Goal: Task Accomplishment & Management: Use online tool/utility

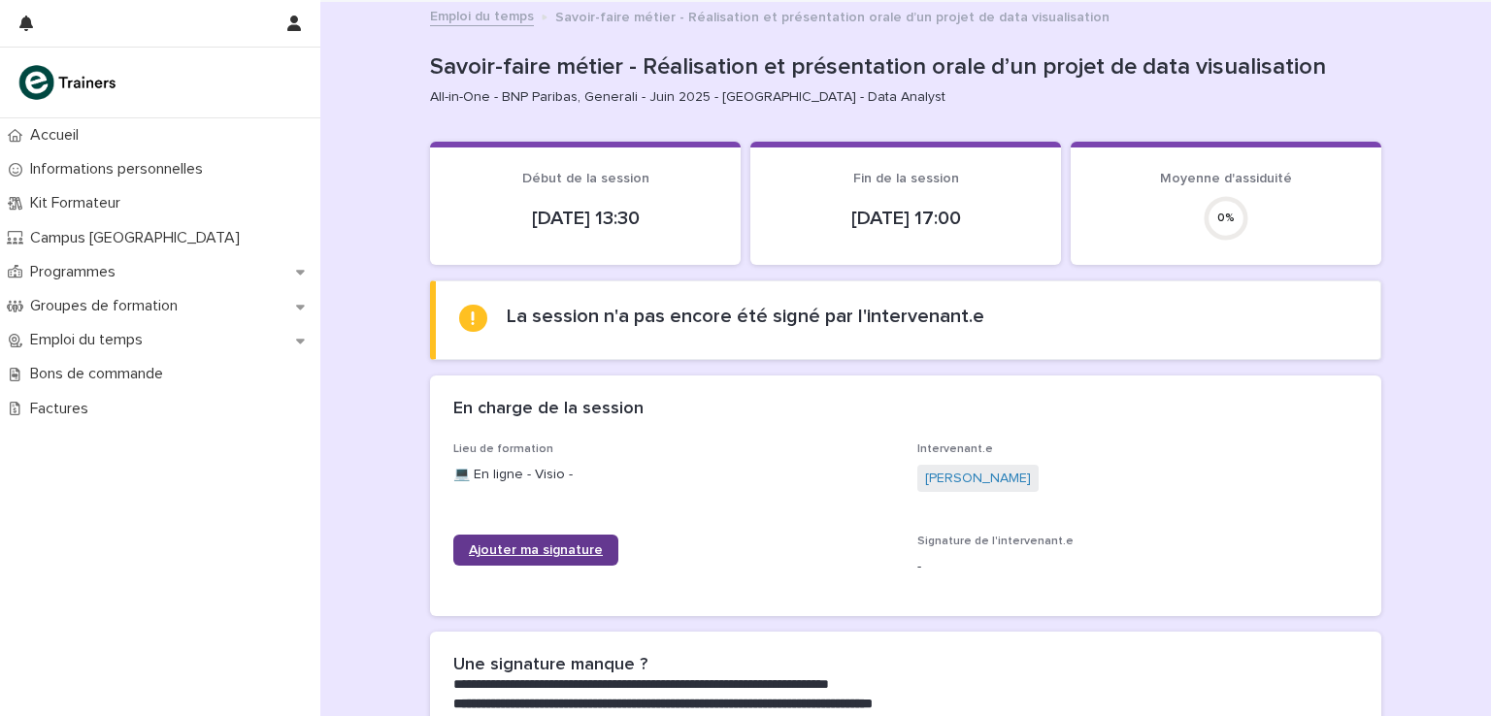
click at [540, 535] on link "Ajouter ma signature" at bounding box center [535, 550] width 165 height 31
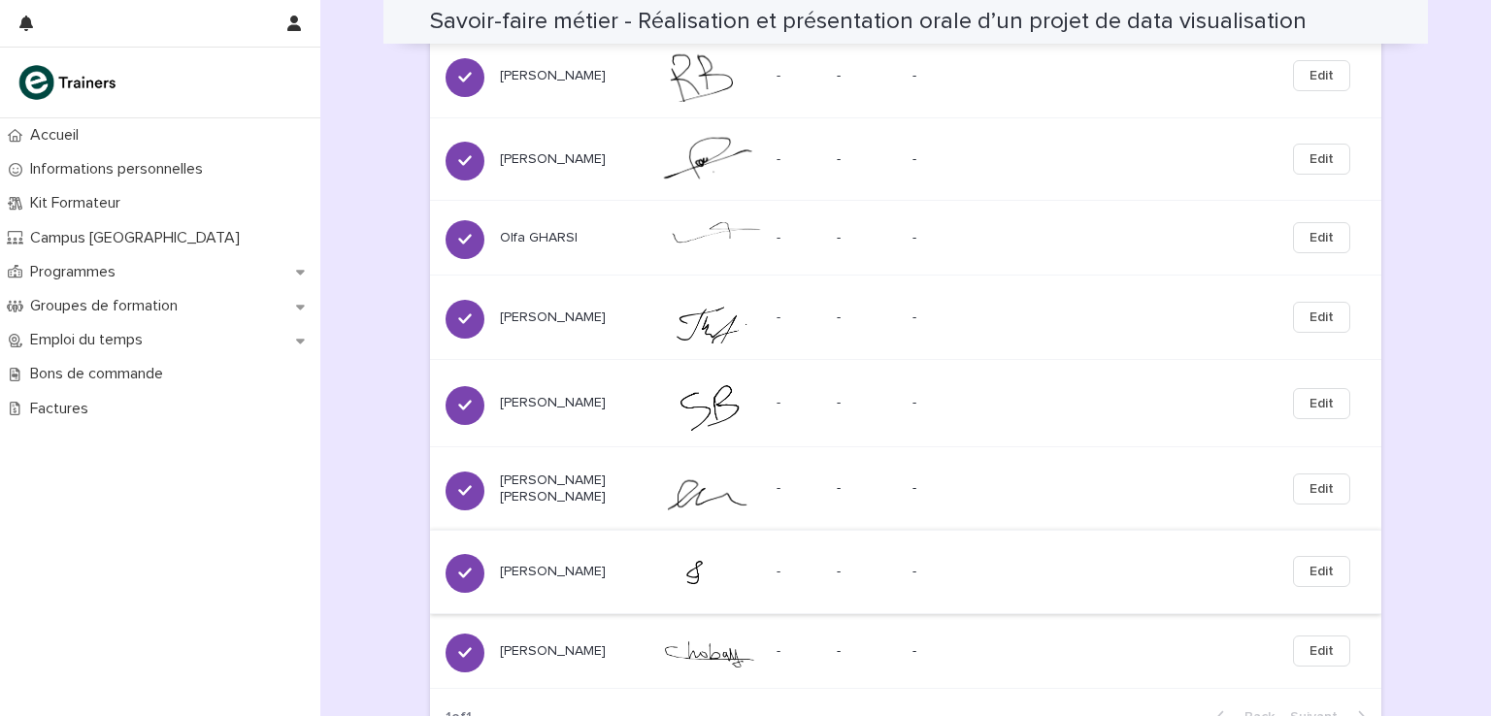
scroll to position [846, 0]
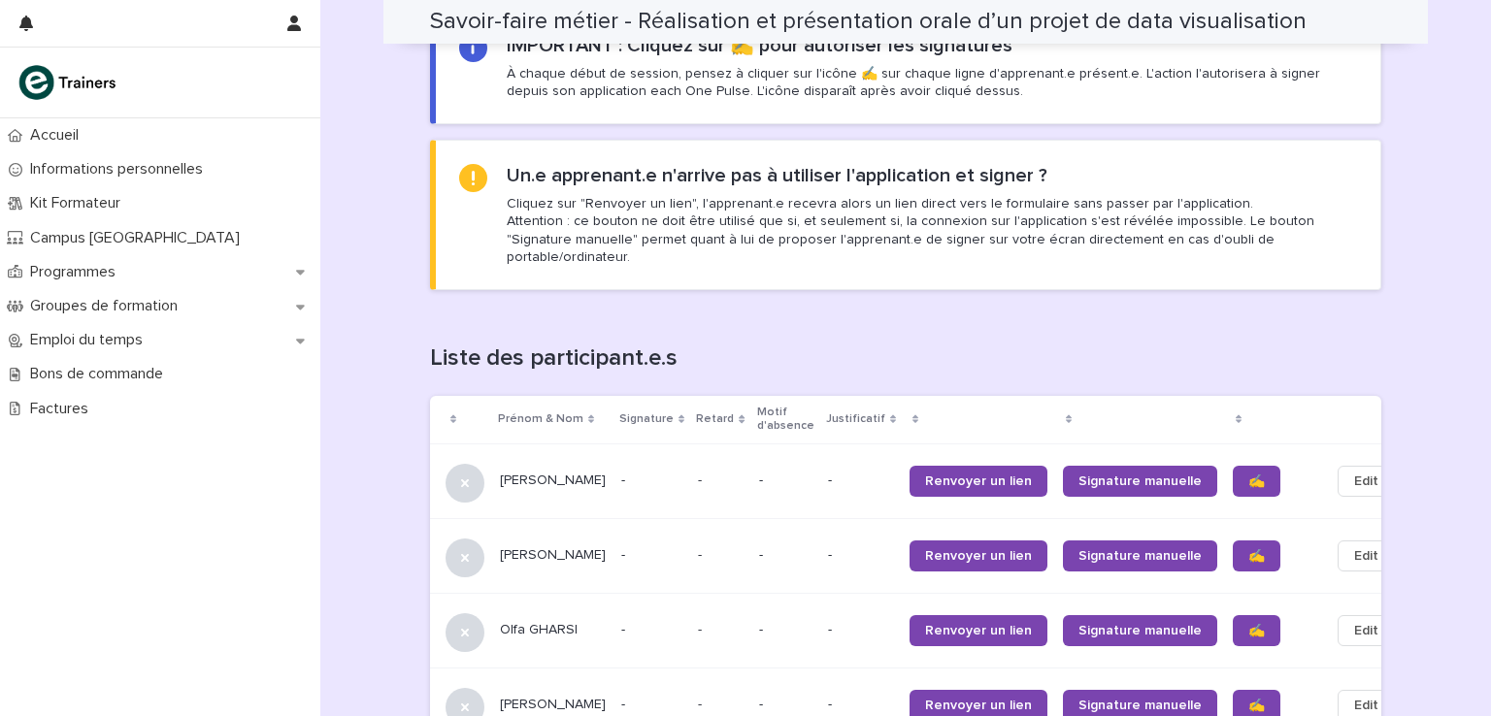
scroll to position [1318, 0]
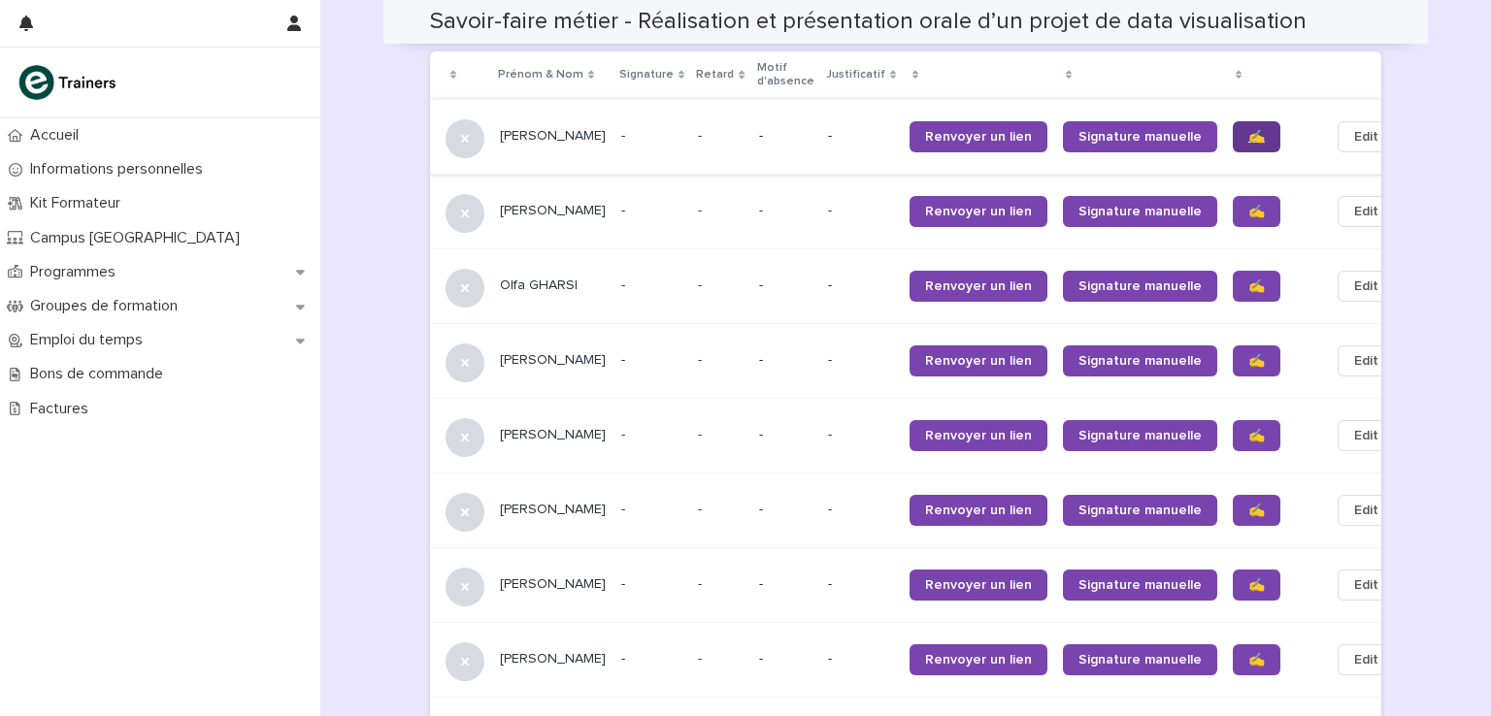
click at [1232, 121] on link "✍️" at bounding box center [1256, 136] width 48 height 31
click at [1248, 205] on span "✍️" at bounding box center [1256, 212] width 16 height 14
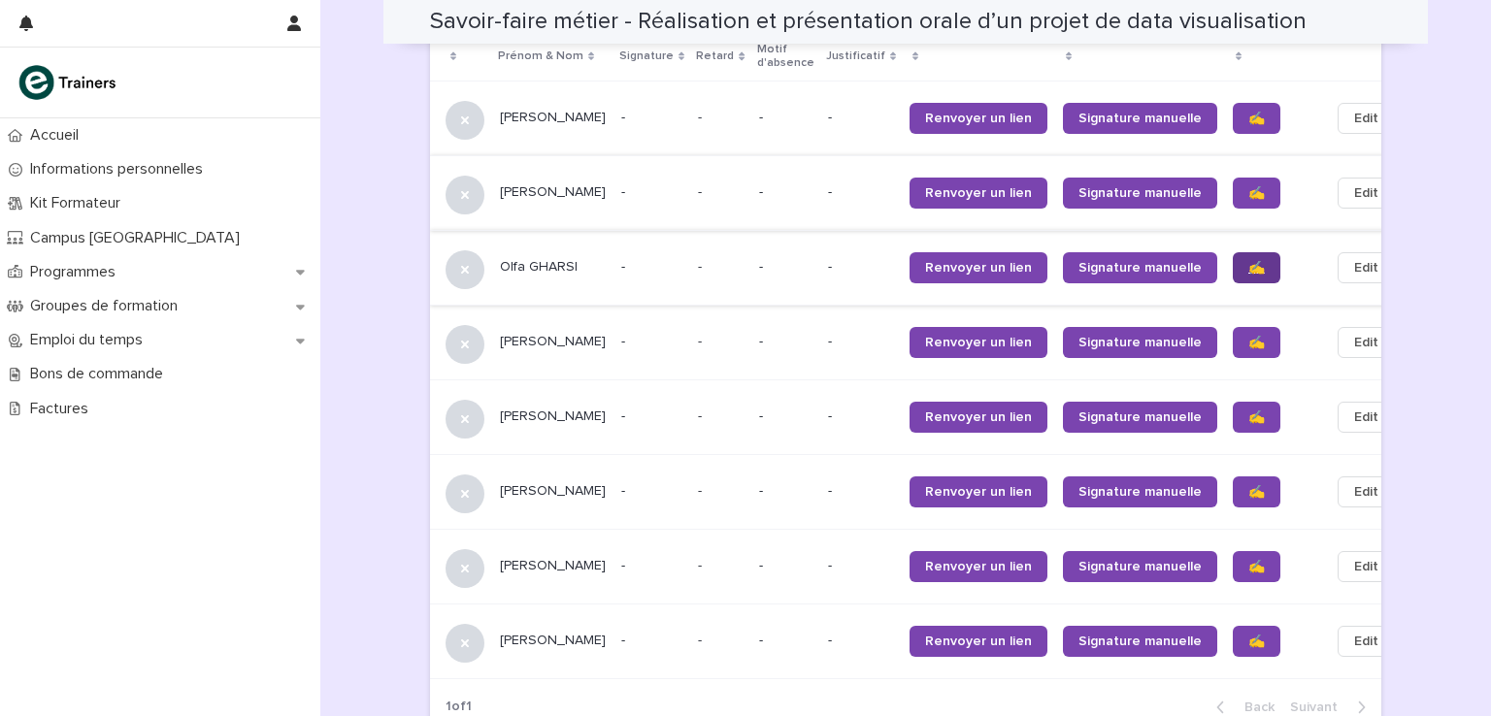
click at [1248, 261] on span "✍️" at bounding box center [1256, 268] width 16 height 14
click at [1248, 336] on span "✍️" at bounding box center [1256, 343] width 16 height 14
click at [1248, 410] on span "✍️" at bounding box center [1256, 417] width 16 height 14
click at [1248, 485] on span "✍️" at bounding box center [1256, 492] width 16 height 14
click at [1248, 560] on span "✍️" at bounding box center [1256, 567] width 16 height 14
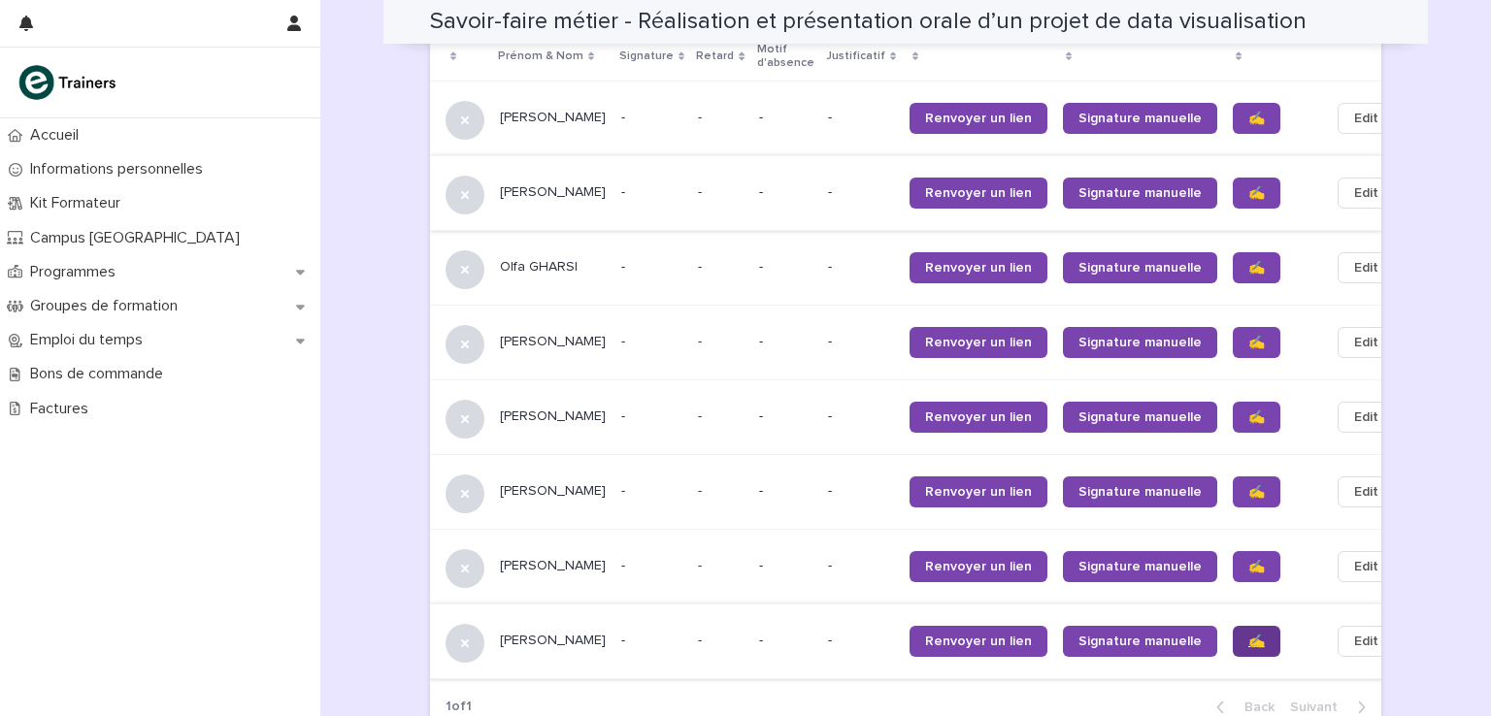
click at [1232, 635] on link "✍️" at bounding box center [1256, 641] width 48 height 31
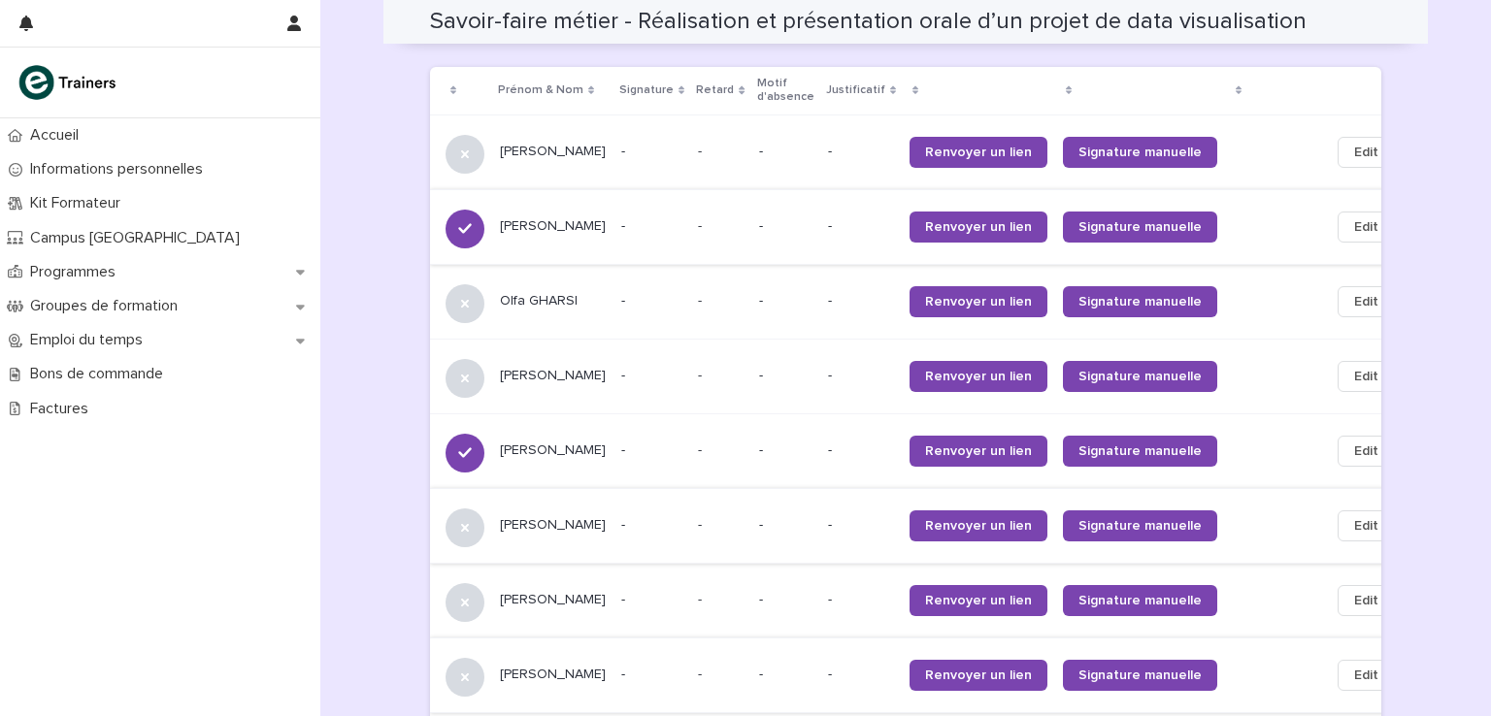
scroll to position [1271, 0]
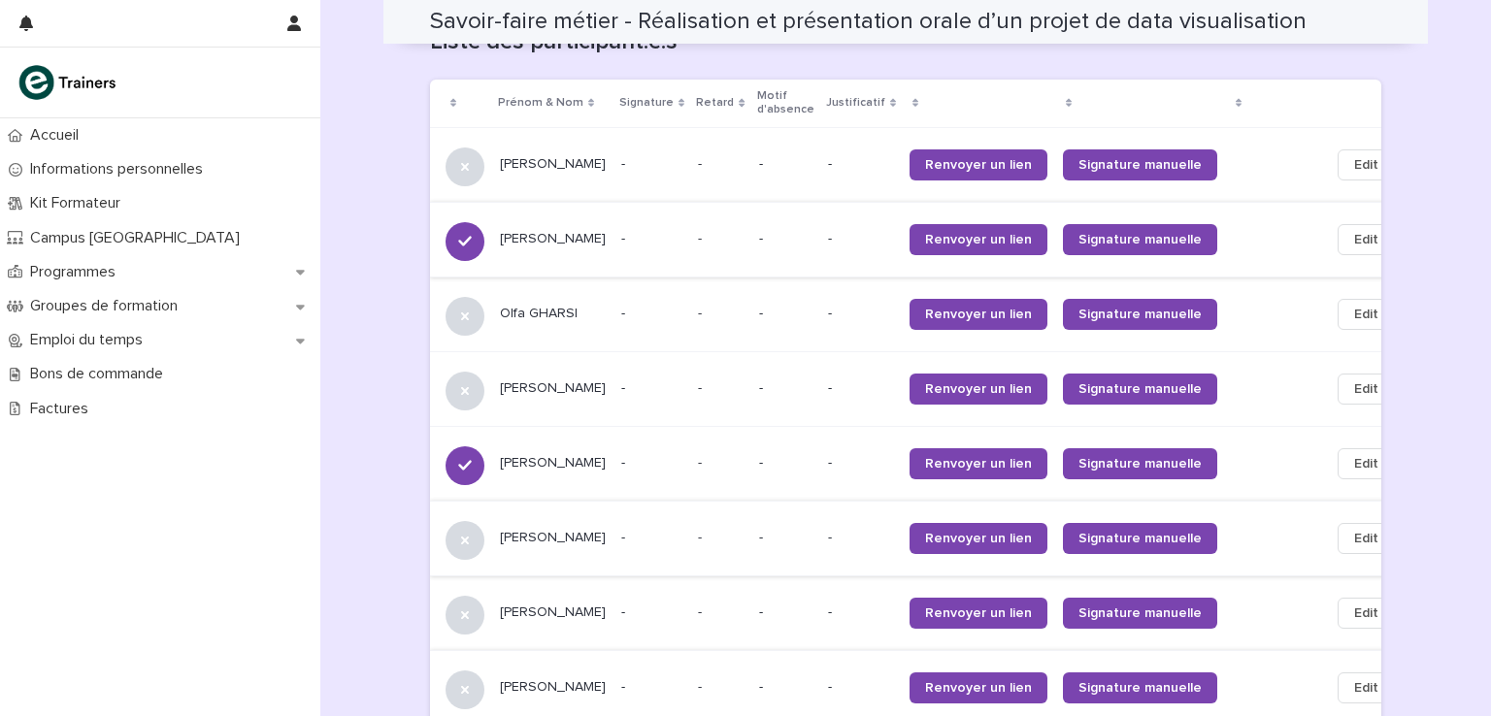
click at [580, 315] on td "Olfa GHARSI" at bounding box center [552, 314] width 121 height 75
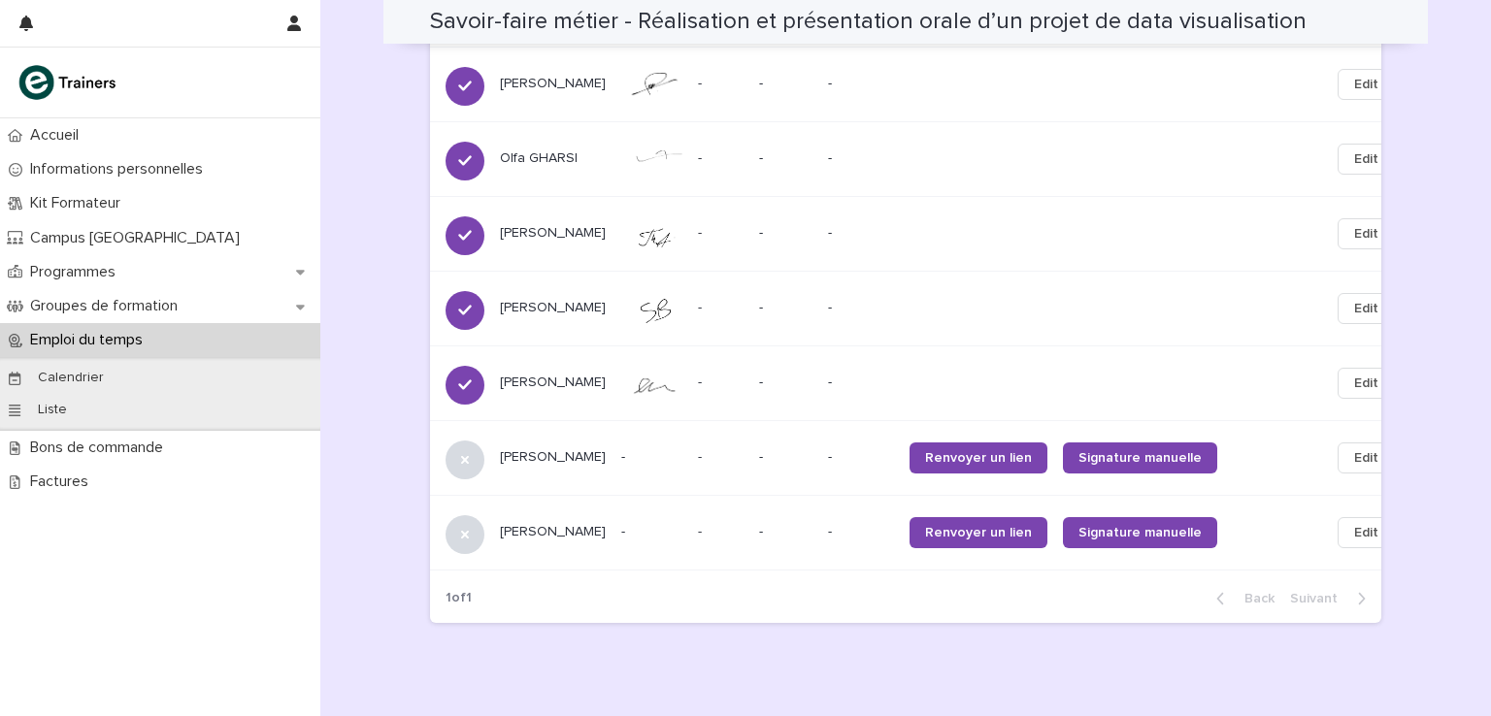
scroll to position [1456, 0]
